Goal: Information Seeking & Learning: Learn about a topic

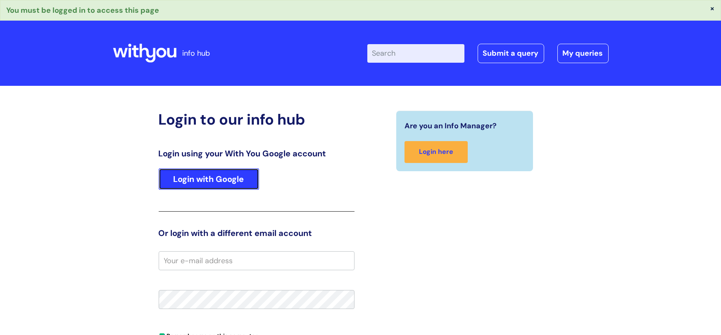
click at [183, 171] on link "Login with Google" at bounding box center [209, 178] width 100 height 21
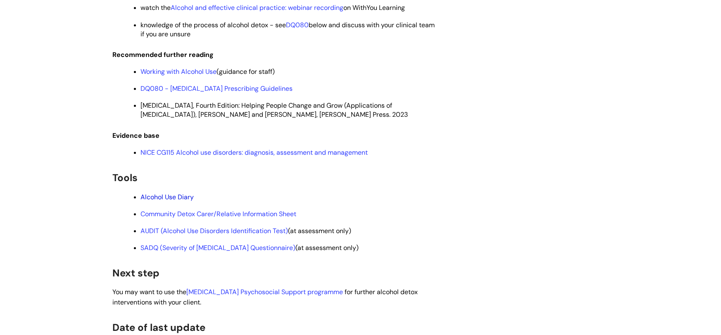
scroll to position [1321, 0]
click at [164, 193] on link "Alcohol Use Diary" at bounding box center [167, 196] width 53 height 9
click at [196, 210] on link "Community Detox Carer/Relative Information Sheet" at bounding box center [219, 213] width 156 height 9
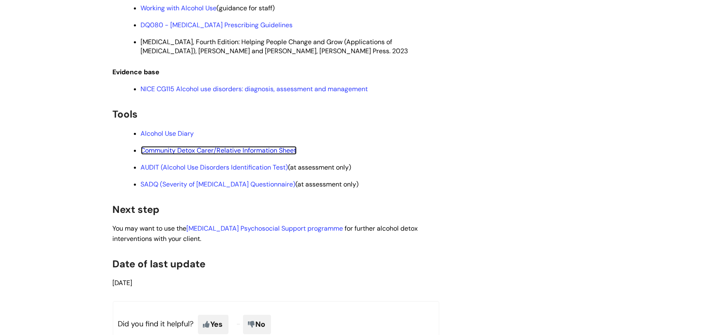
scroll to position [1384, 0]
click at [247, 180] on link "SADQ (Severity of Alcohol Dependence Questionnaire)" at bounding box center [218, 184] width 155 height 9
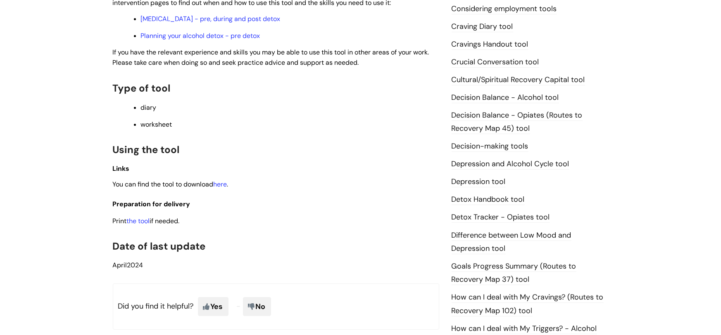
scroll to position [393, 0]
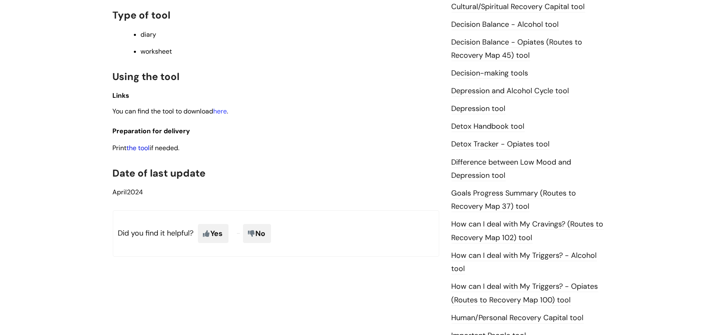
click at [142, 147] on link "the tool" at bounding box center [138, 148] width 23 height 9
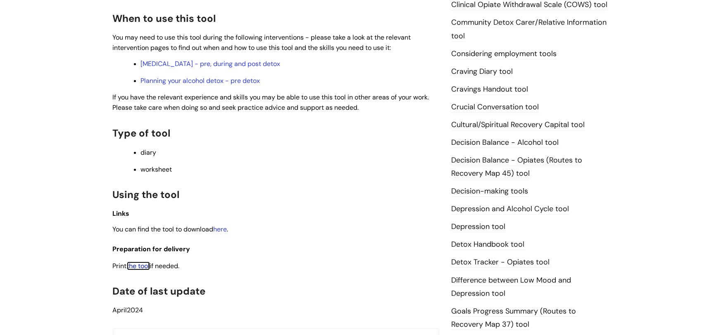
scroll to position [123, 0]
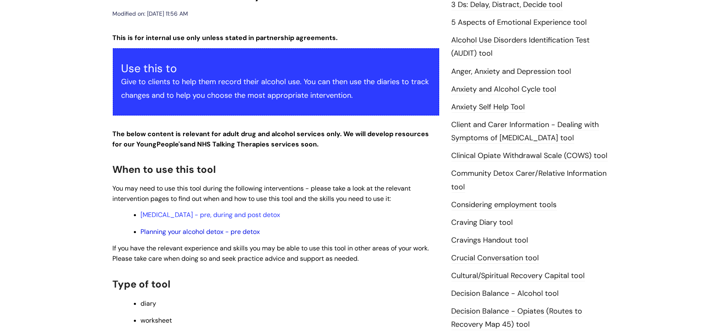
click at [219, 235] on link "Planning your alcohol detox - pre detox" at bounding box center [200, 232] width 119 height 9
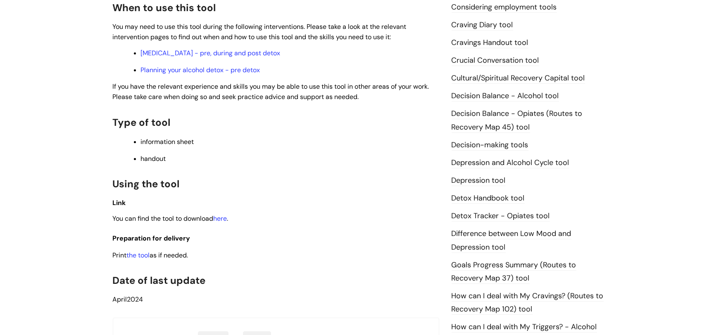
scroll to position [308, 0]
click at [142, 255] on link "the tool" at bounding box center [138, 255] width 23 height 9
click at [201, 51] on link "[MEDICAL_DATA] - pre, during and post detox" at bounding box center [211, 52] width 140 height 9
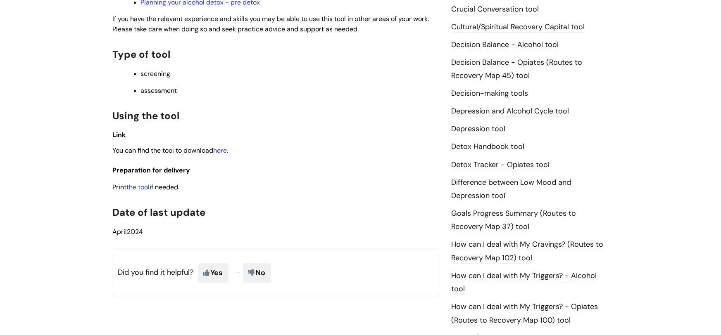
scroll to position [397, 0]
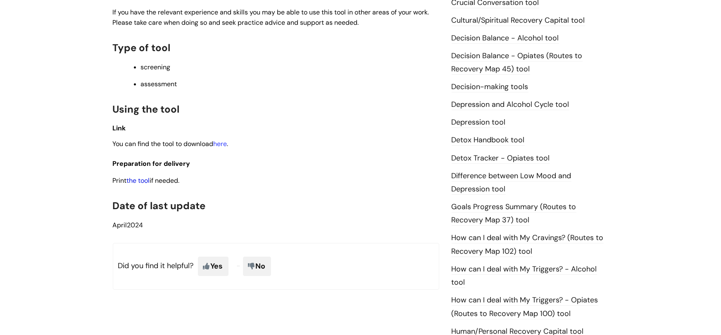
click at [134, 181] on link "the tool" at bounding box center [138, 180] width 23 height 9
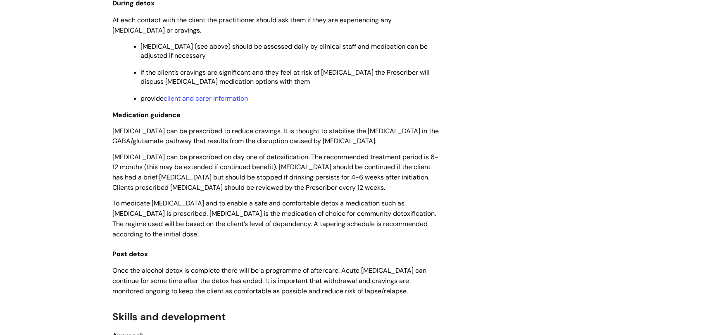
scroll to position [1718, 0]
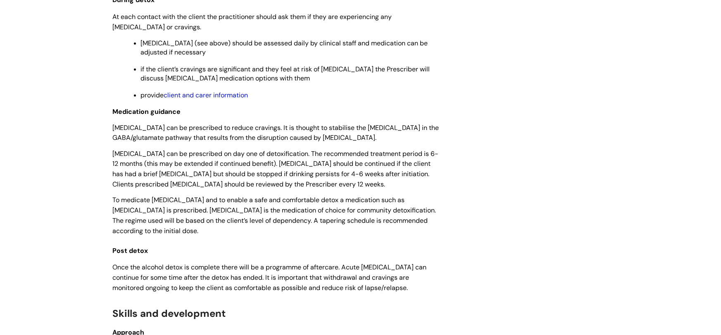
click at [207, 100] on link "client and carer information" at bounding box center [206, 95] width 84 height 9
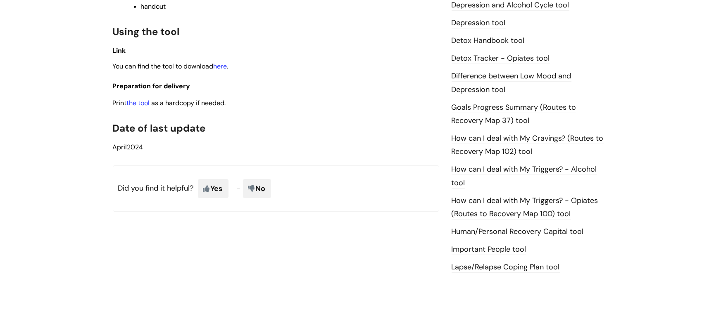
scroll to position [465, 0]
click at [142, 100] on link "the tool" at bounding box center [138, 103] width 23 height 9
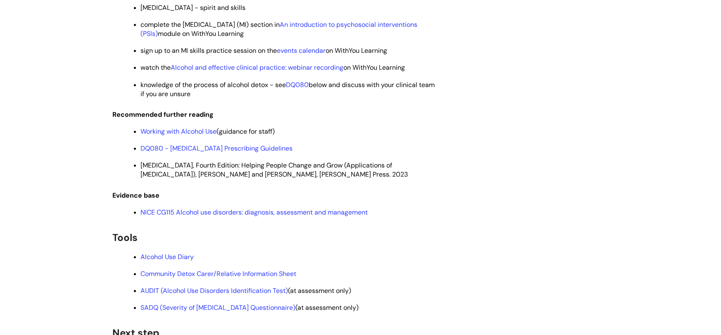
scroll to position [1317, 0]
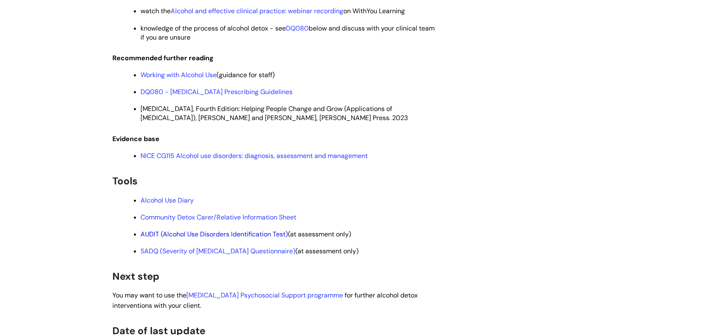
click at [164, 230] on link "AUDIT (Alcohol Use Disorders Identification Test)" at bounding box center [214, 234] width 147 height 9
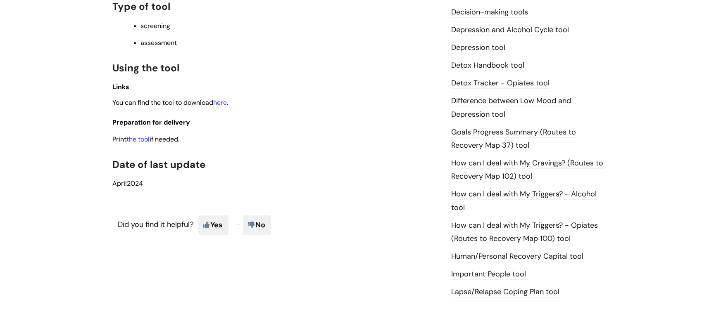
scroll to position [445, 0]
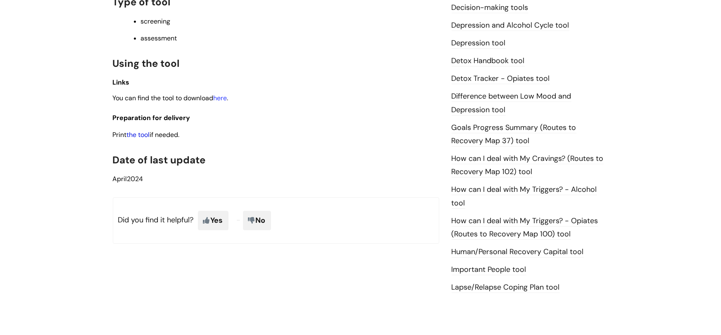
click at [139, 133] on link "the tool" at bounding box center [138, 134] width 23 height 9
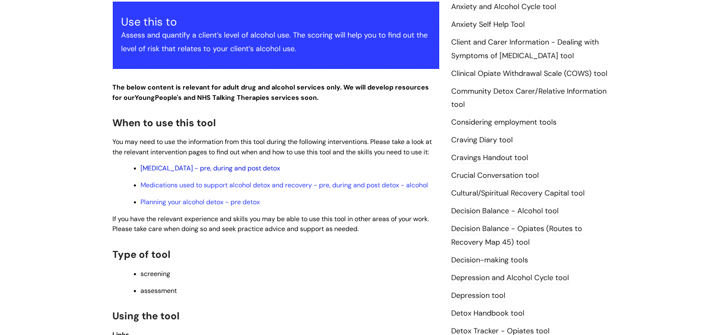
scroll to position [192, 0]
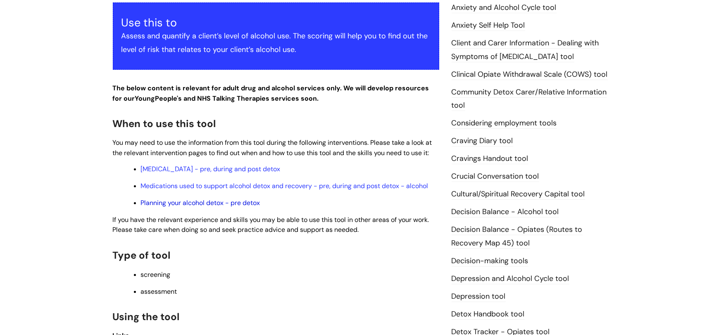
click at [207, 201] on link "Planning your alcohol detox - pre detox" at bounding box center [200, 203] width 119 height 9
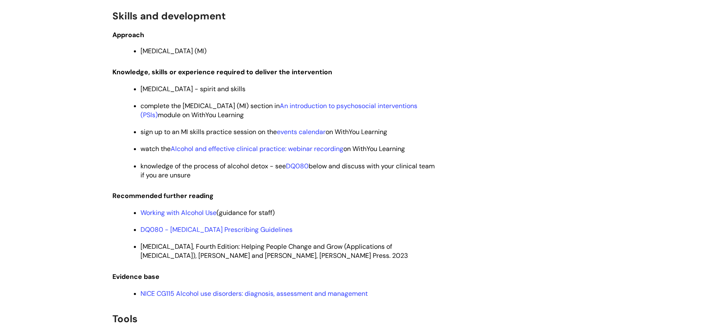
scroll to position [1180, 0]
click at [190, 208] on link "Working with Alcohol Use" at bounding box center [179, 212] width 76 height 9
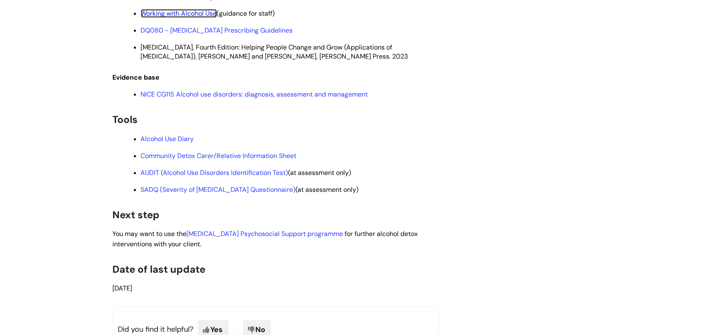
scroll to position [1453, 0]
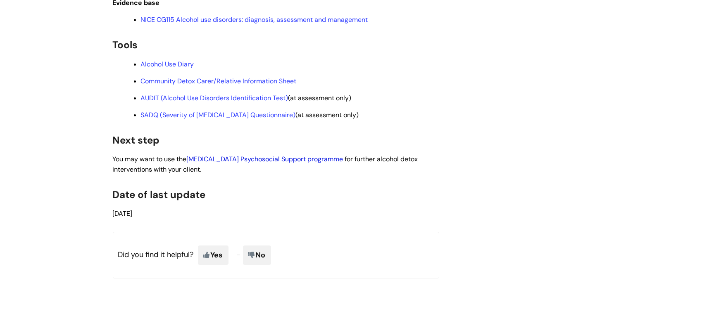
click at [263, 155] on link "[MEDICAL_DATA] Psychosocial Support programme" at bounding box center [265, 159] width 156 height 9
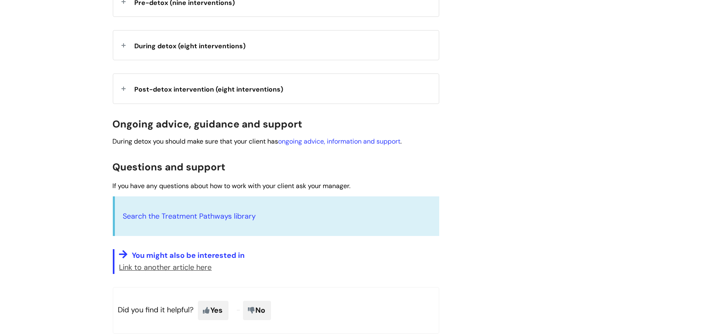
scroll to position [384, 0]
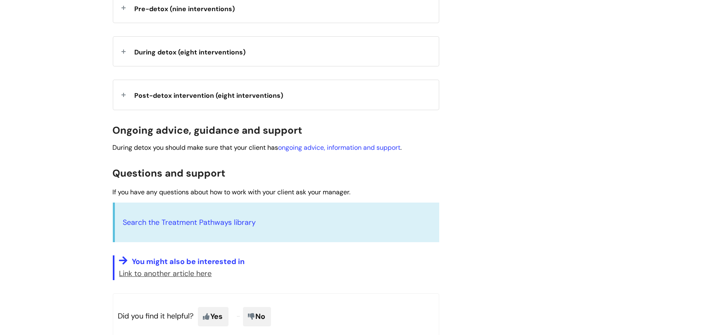
drag, startPoint x: 580, startPoint y: 106, endPoint x: 580, endPoint y: 111, distance: 5.4
click at [580, 105] on div "Alcohol Detoxification Psychosocial Support programme Modified on: Fri, 11 Jul,…" at bounding box center [361, 36] width 508 height 634
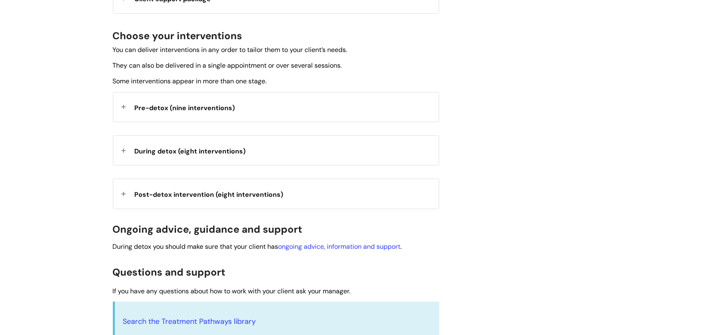
scroll to position [284, 0]
click at [208, 143] on div "During detox (eight interventions)" at bounding box center [275, 151] width 325 height 29
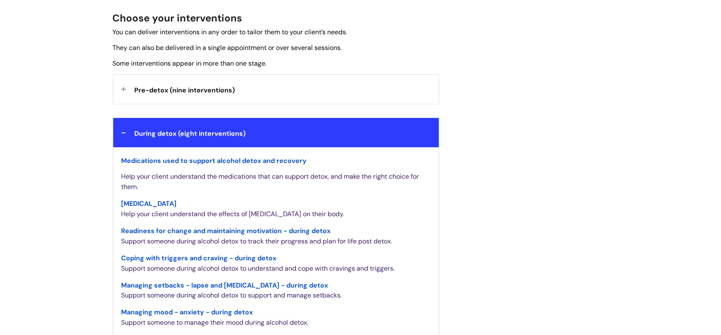
scroll to position [313, 0]
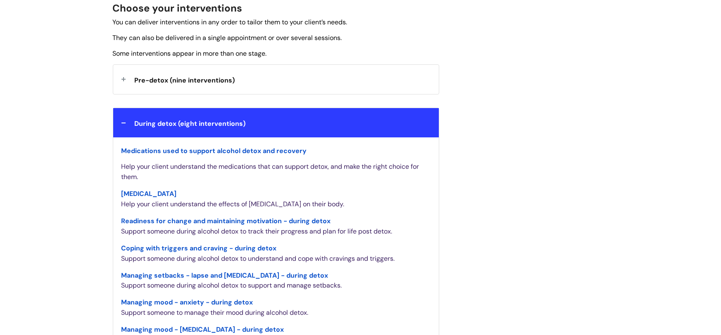
click at [209, 219] on span "Readiness for change and maintaining motivation - during detox" at bounding box center [225, 221] width 209 height 9
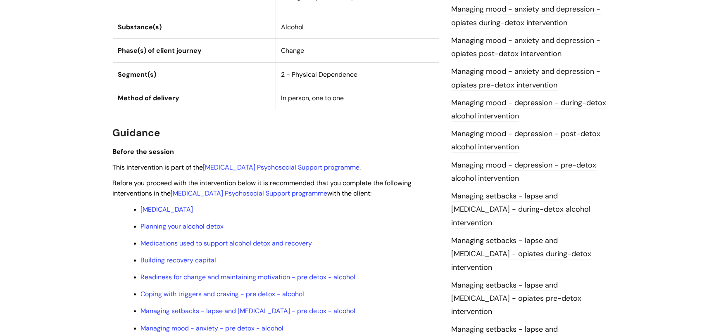
scroll to position [534, 0]
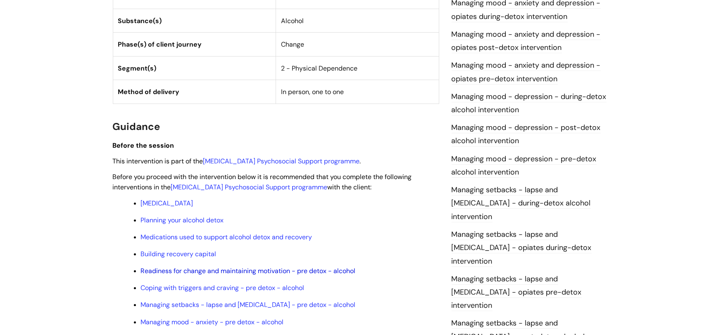
click at [251, 267] on link "Readiness for change and maintaining motivation - pre detox - alcohol" at bounding box center [248, 271] width 215 height 9
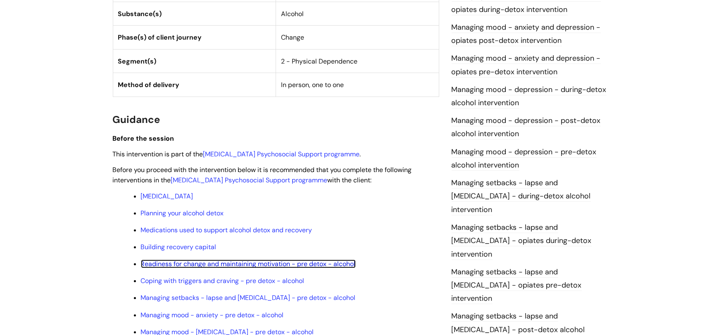
scroll to position [547, 0]
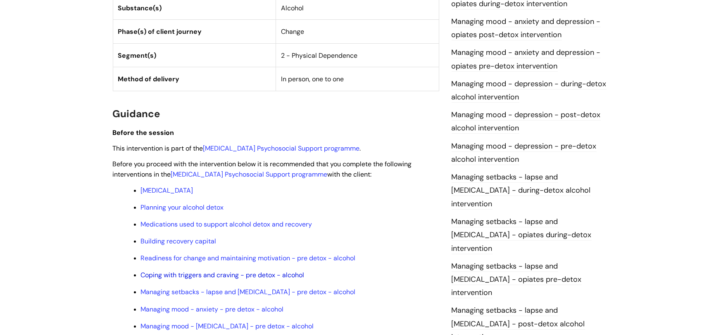
click at [185, 271] on link "Coping with triggers and craving - pre detox - alcohol" at bounding box center [223, 275] width 164 height 9
click at [164, 305] on link "Managing mood - anxiety - pre detox - alcohol" at bounding box center [212, 309] width 143 height 9
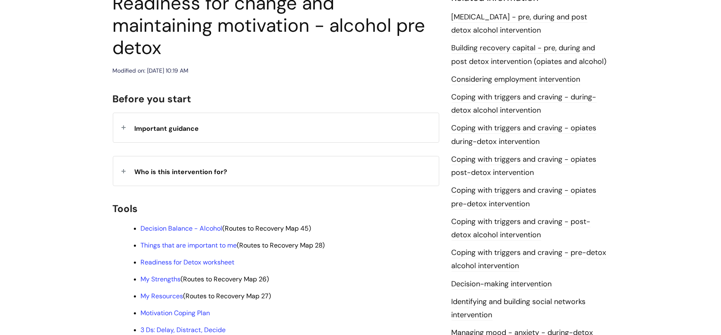
scroll to position [116, 0]
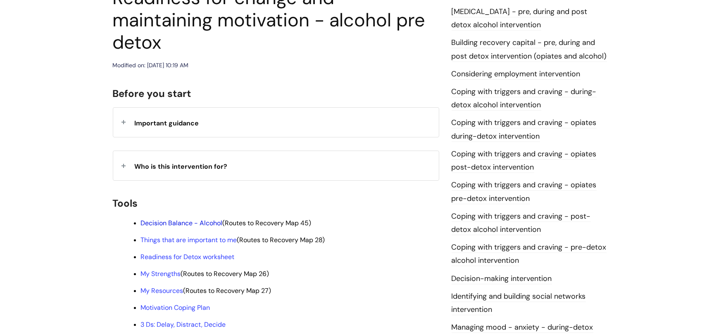
click at [171, 219] on link "Decision Balance - Alcohol" at bounding box center [182, 223] width 82 height 9
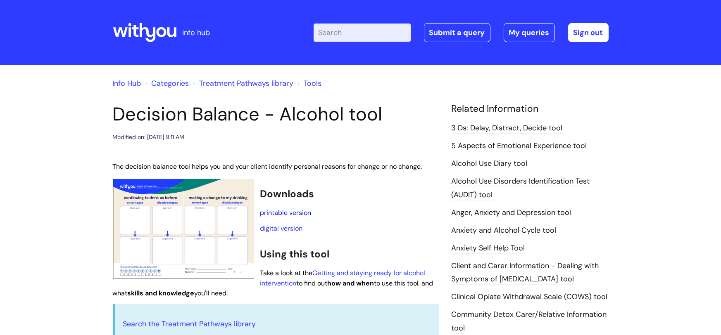
click at [293, 212] on link "printable version" at bounding box center [285, 213] width 51 height 9
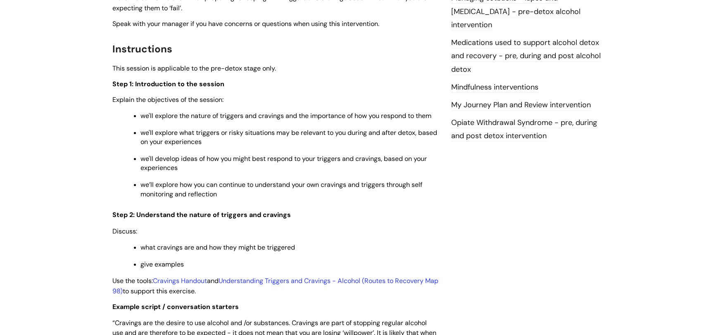
scroll to position [960, 0]
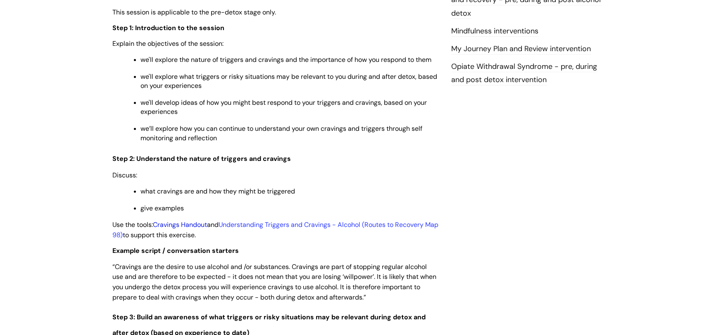
click at [190, 222] on link "Cravings Handout" at bounding box center [180, 224] width 54 height 9
click at [290, 222] on link "Understanding Triggers and Cravings - Alcohol (Routes to Recovery Map 98)" at bounding box center [276, 229] width 326 height 19
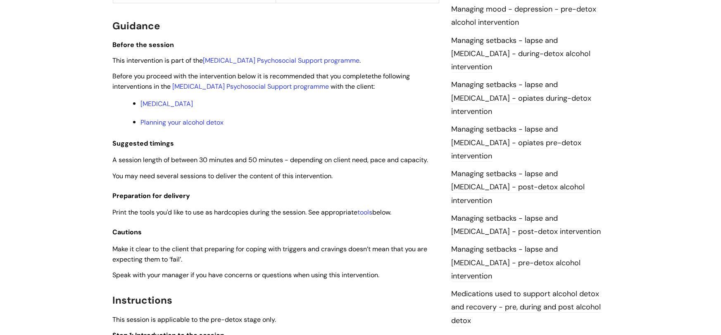
scroll to position [601, 0]
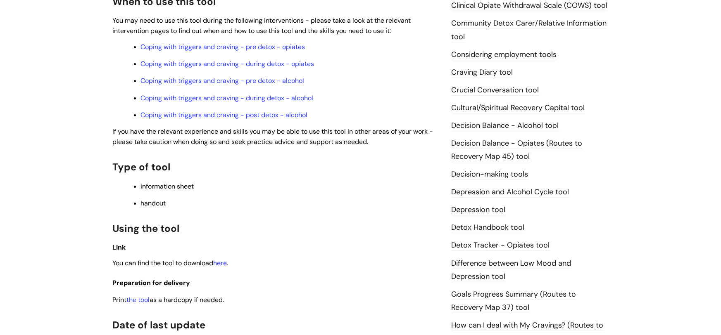
scroll to position [294, 0]
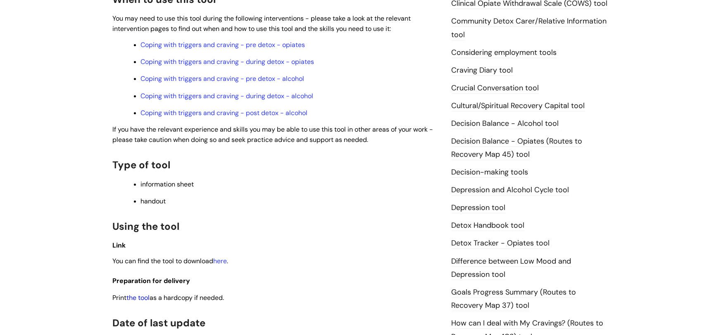
click at [136, 295] on link "the tool" at bounding box center [138, 298] width 23 height 9
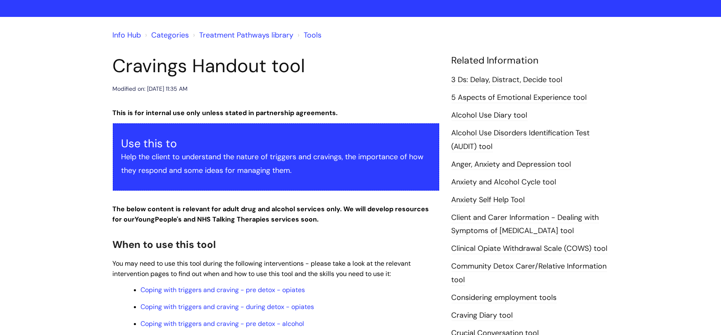
scroll to position [0, 0]
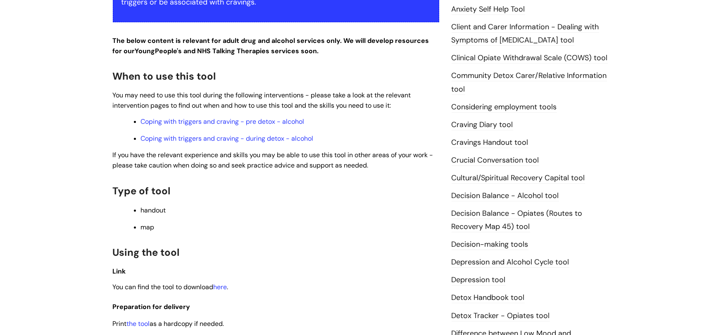
scroll to position [396, 0]
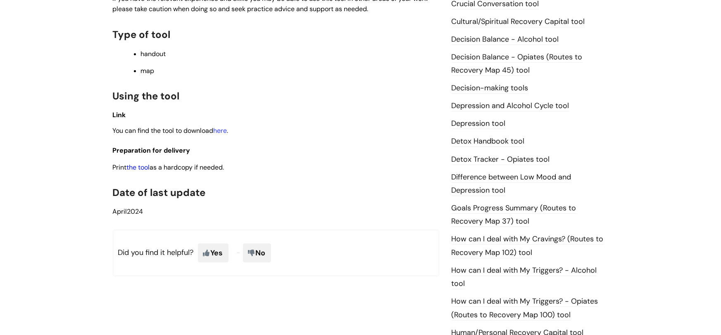
click at [139, 168] on link "the tool" at bounding box center [138, 167] width 23 height 9
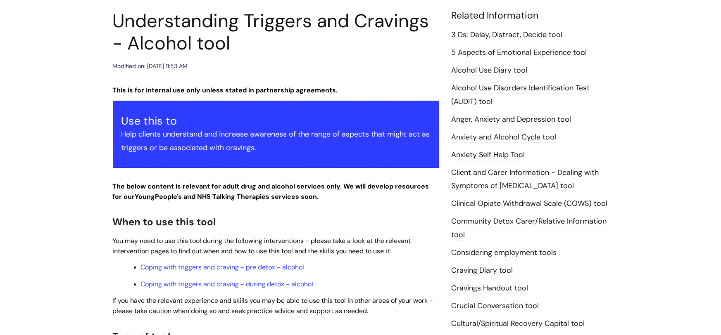
scroll to position [93, 0]
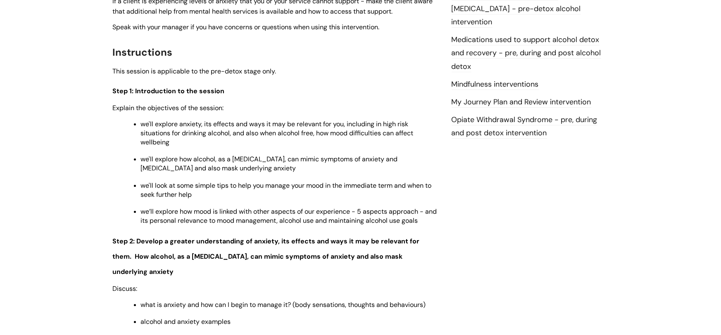
scroll to position [1364, 0]
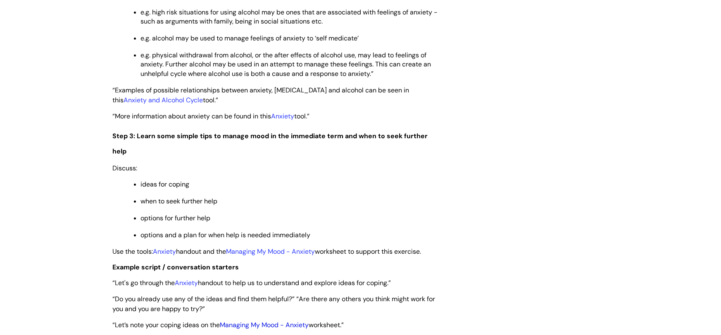
click at [267, 321] on link "Managing My Mood - Anxiety" at bounding box center [264, 325] width 89 height 9
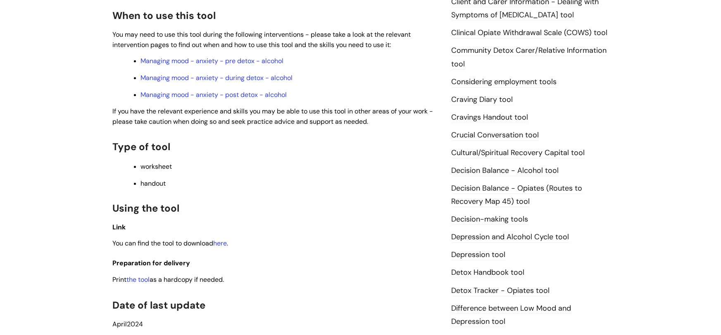
scroll to position [267, 0]
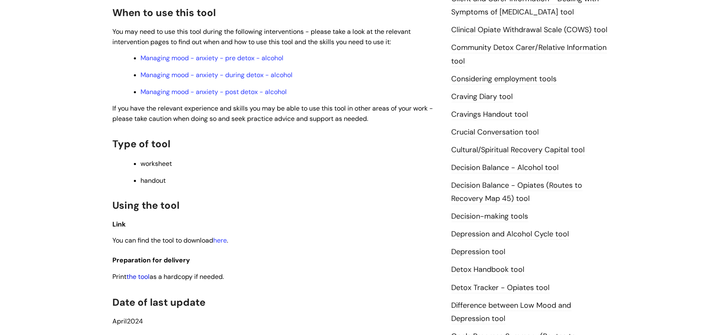
click at [137, 276] on link "the tool" at bounding box center [138, 277] width 23 height 9
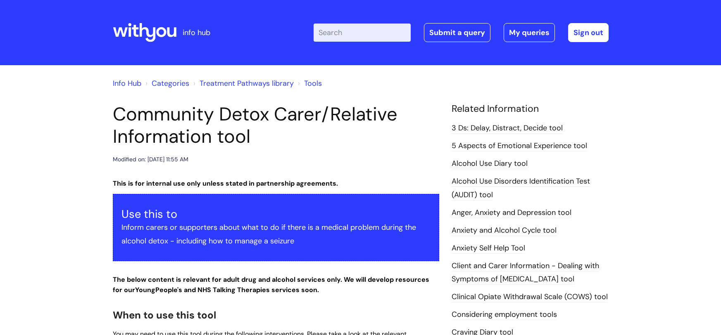
scroll to position [308, 0]
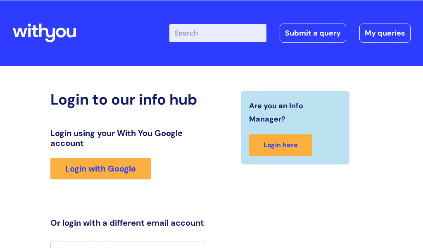
scroll to position [12, 0]
